Goal: Task Accomplishment & Management: Manage account settings

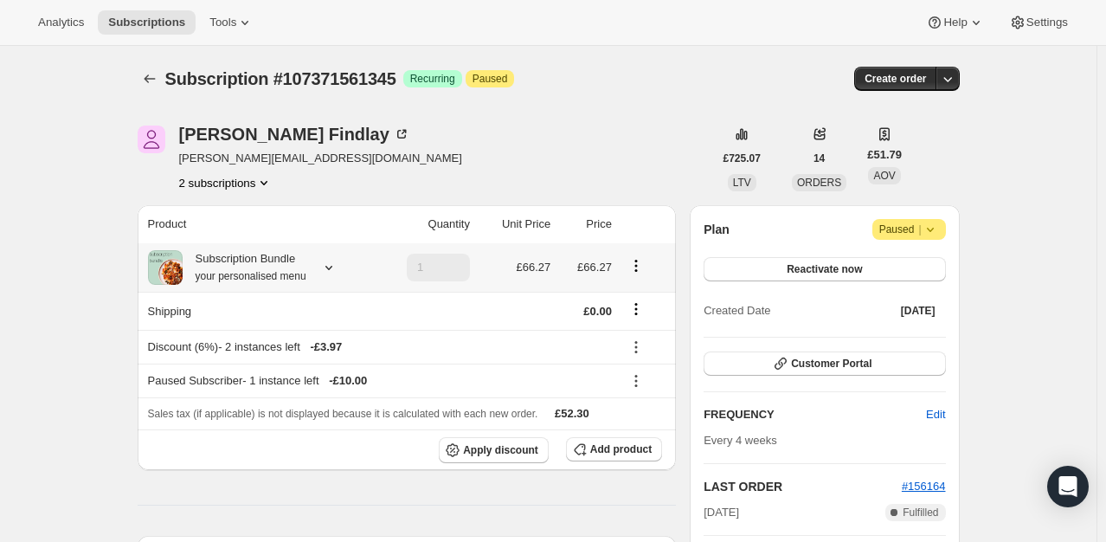
click at [322, 270] on div at bounding box center [325, 267] width 24 height 17
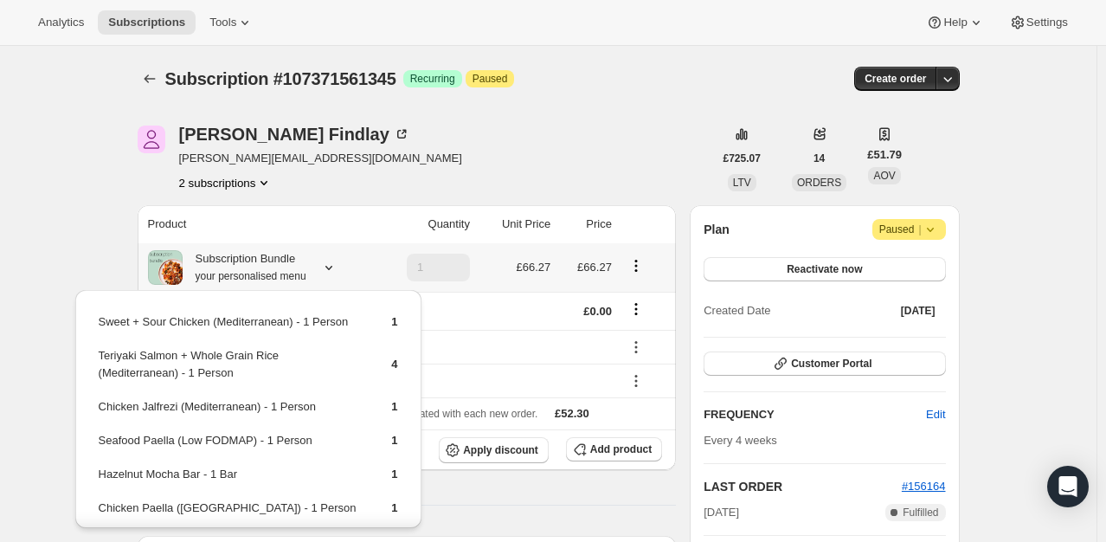
click at [634, 263] on icon "Product actions" at bounding box center [635, 265] width 17 height 17
click at [644, 295] on span "Edit box" at bounding box center [640, 299] width 41 height 13
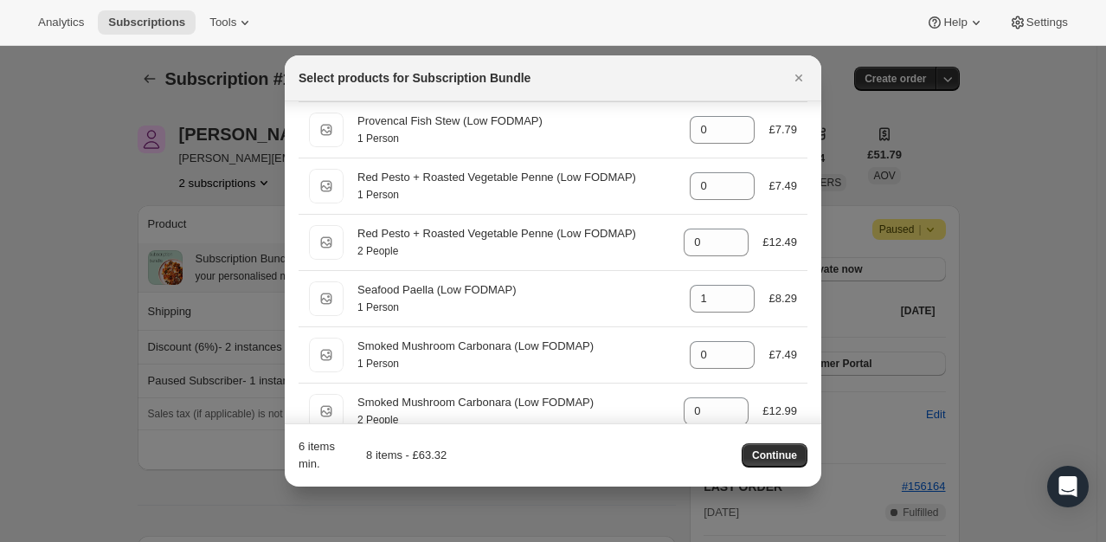
scroll to position [7963, 0]
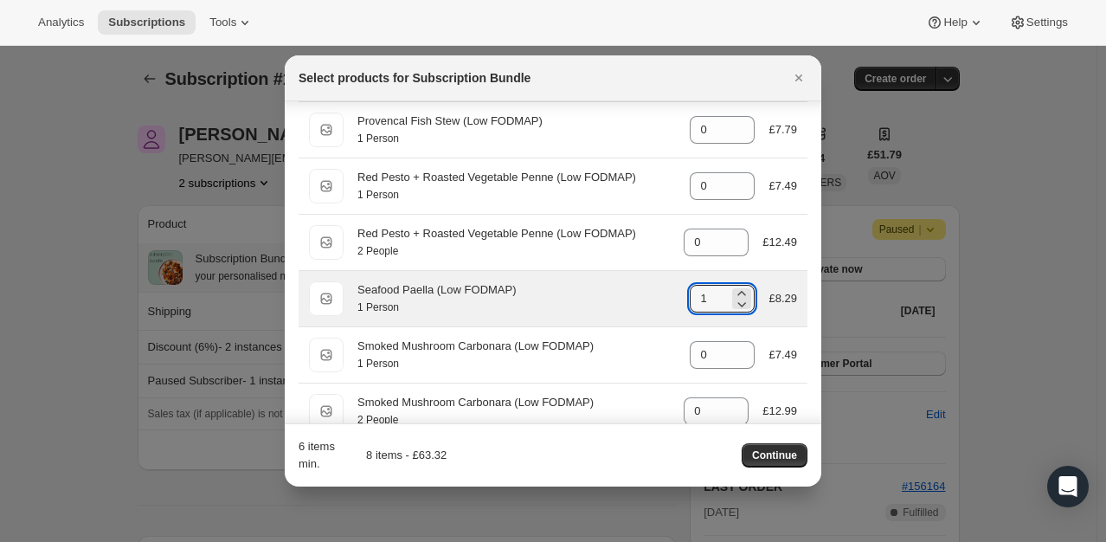
drag, startPoint x: 709, startPoint y: 301, endPoint x: 605, endPoint y: 306, distance: 104.0
click at [657, 306] on div "1 Person Seafood Paella (Low FODMAP) 1 Person gid://shopify/ProductVariant/4217…" at bounding box center [553, 298] width 488 height 35
type input "0"
click at [595, 299] on div "Seafood Paella (Low FODMAP)" at bounding box center [516, 289] width 319 height 17
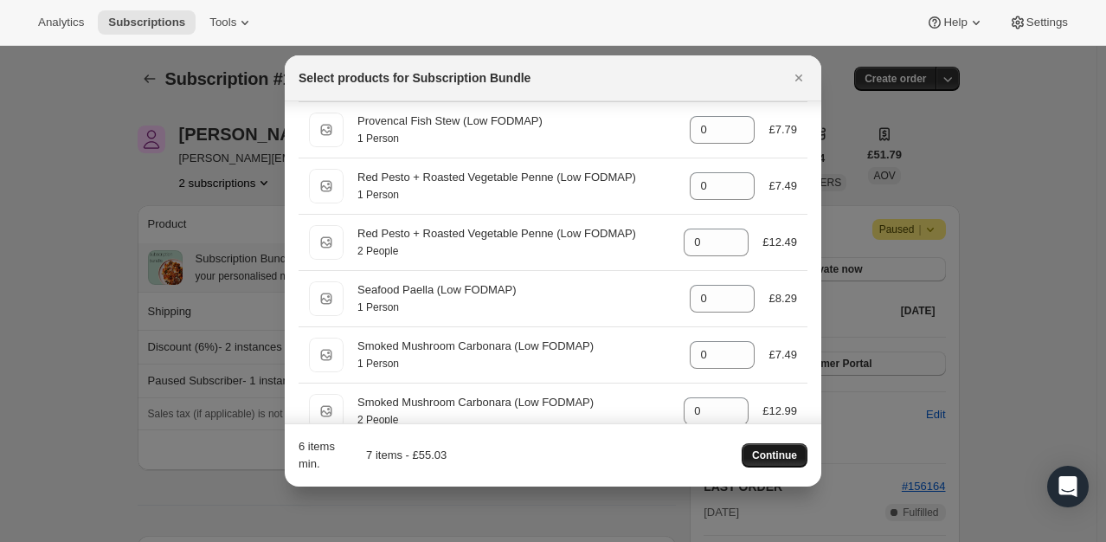
click at [786, 452] on span "Continue" at bounding box center [774, 455] width 45 height 14
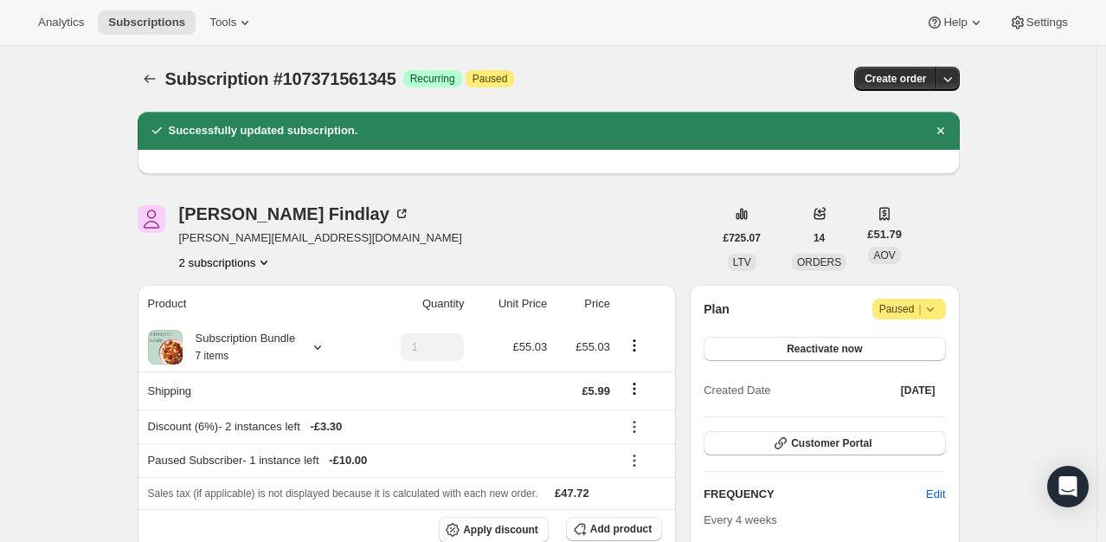
click at [254, 263] on button "2 subscriptions" at bounding box center [226, 262] width 94 height 17
click at [254, 288] on span "106348085633" at bounding box center [231, 294] width 126 height 17
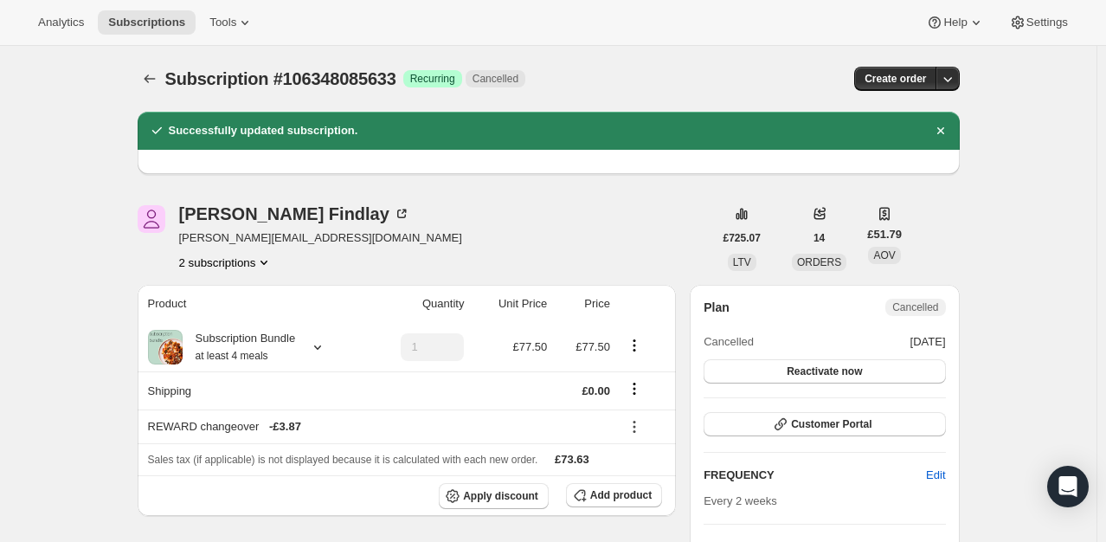
click at [254, 260] on button "2 subscriptions" at bounding box center [226, 262] width 94 height 17
click at [257, 319] on span "107371561345" at bounding box center [231, 323] width 126 height 17
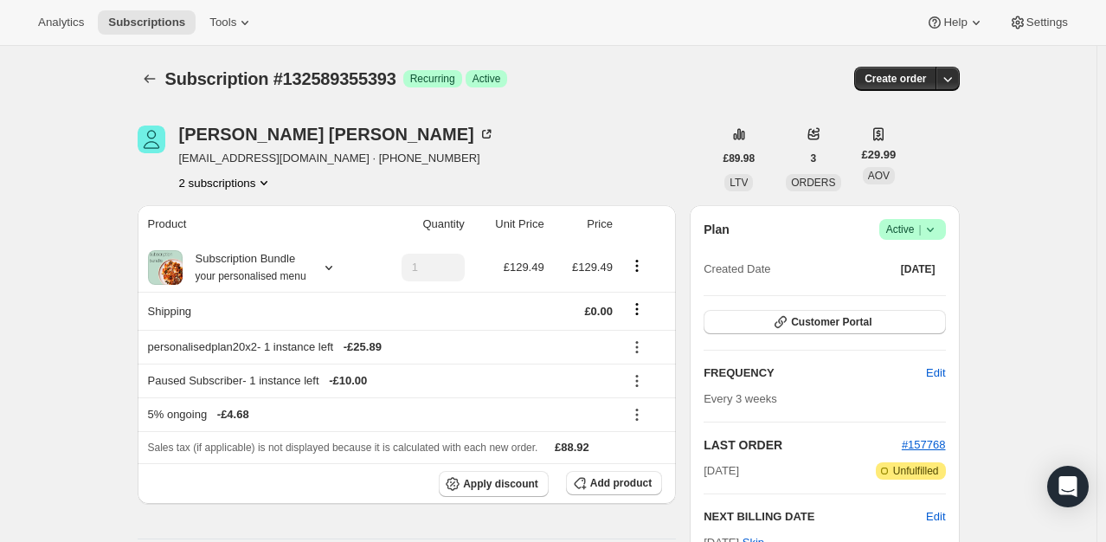
click at [936, 227] on icon at bounding box center [930, 229] width 17 height 17
click at [889, 286] on span "Cancel subscription" at bounding box center [918, 292] width 98 height 13
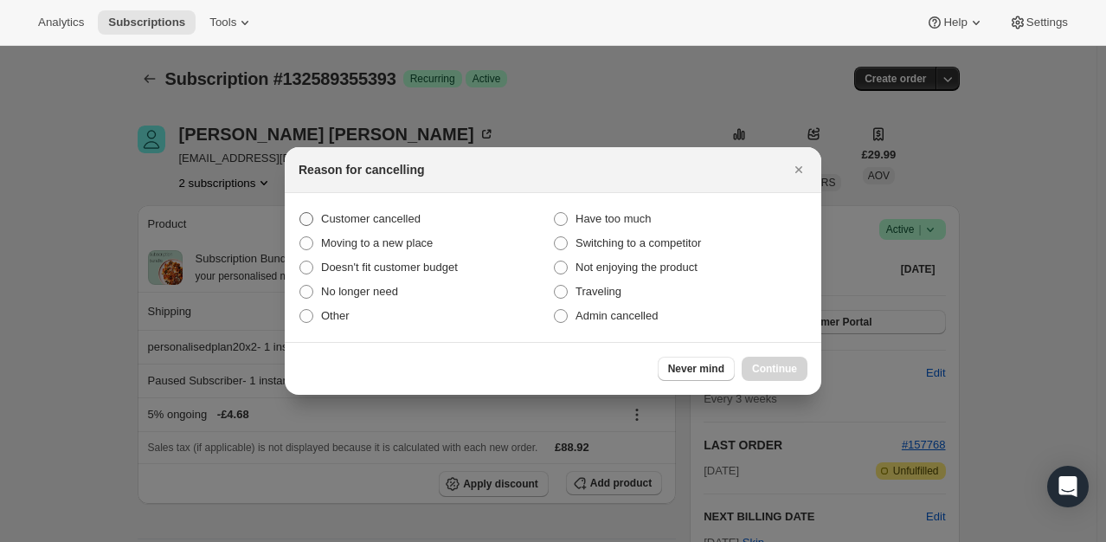
click at [415, 222] on span "Customer cancelled" at bounding box center [371, 218] width 100 height 13
click at [300, 213] on input "Customer cancelled" at bounding box center [299, 212] width 1 height 1
radio input "true"
click at [766, 370] on span "Continue" at bounding box center [774, 369] width 45 height 14
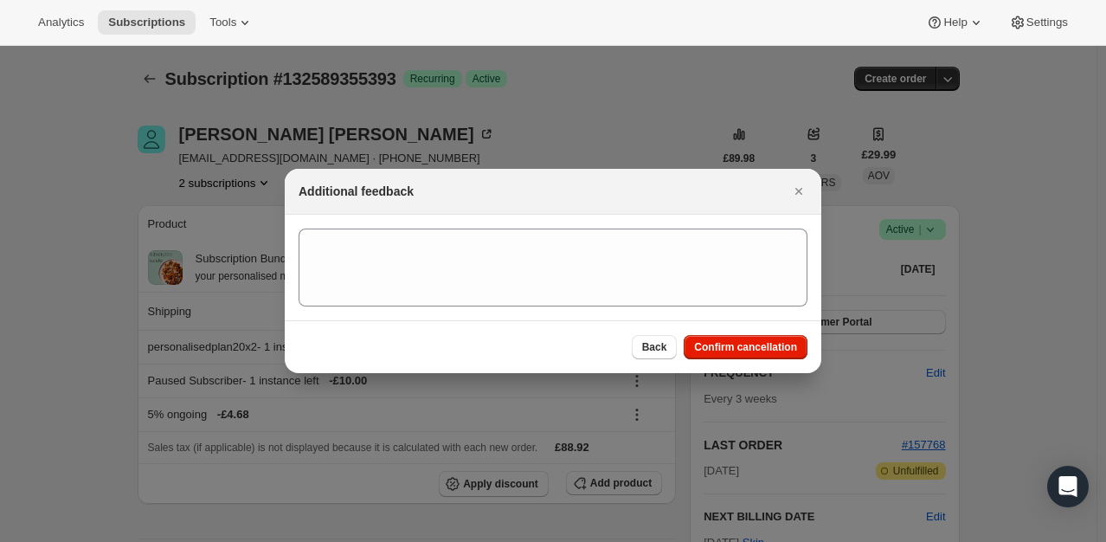
click at [748, 360] on div "Back Confirm cancellation" at bounding box center [553, 346] width 537 height 53
click at [750, 355] on button "Confirm cancellation" at bounding box center [746, 347] width 124 height 24
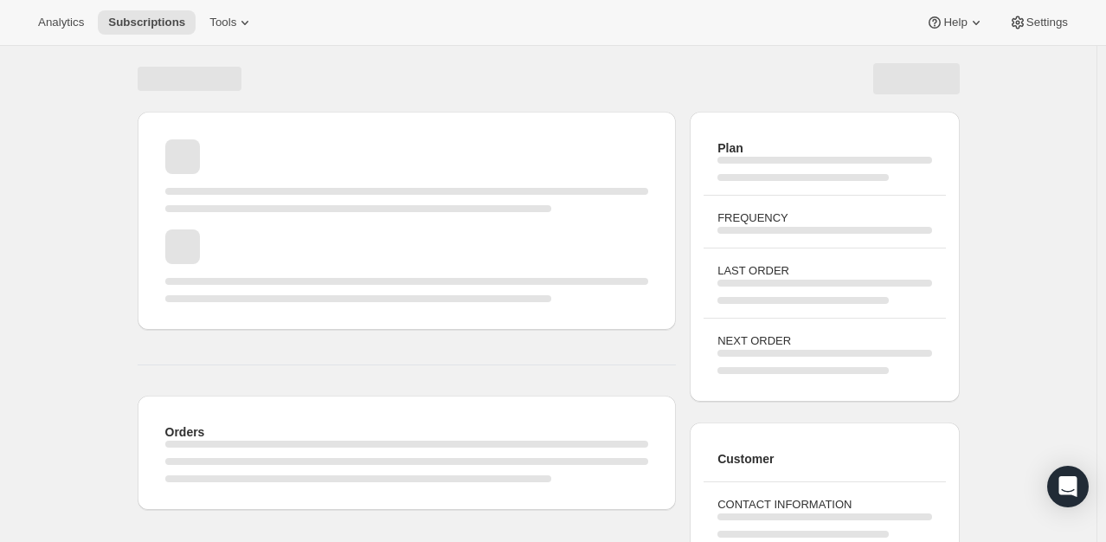
click at [241, 184] on div "Page loading" at bounding box center [407, 175] width 484 height 73
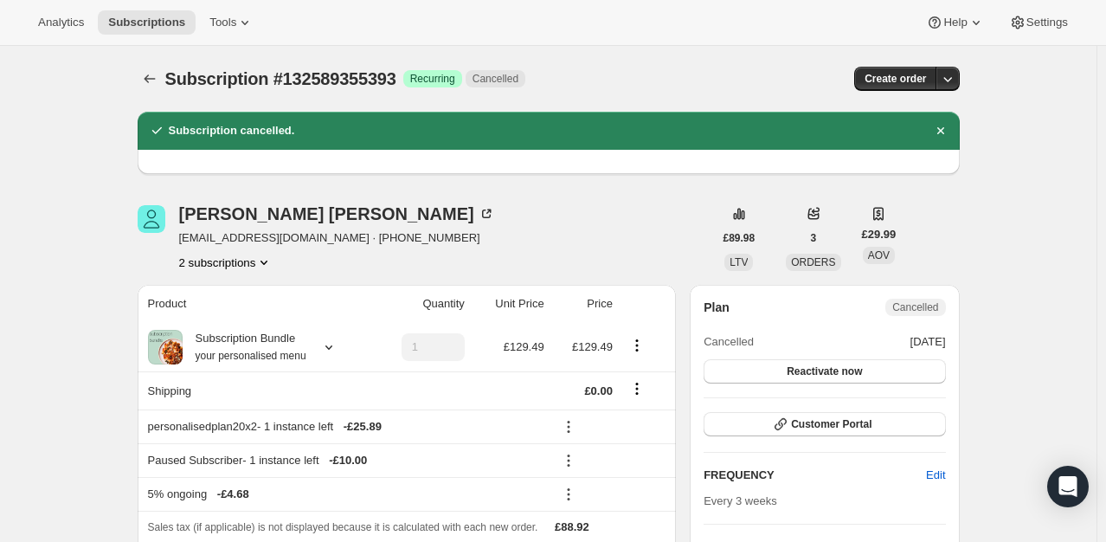
click at [227, 259] on button "2 subscriptions" at bounding box center [226, 262] width 94 height 17
click at [228, 290] on span "132185653633" at bounding box center [205, 293] width 75 height 13
